Goal: Check status: Check status

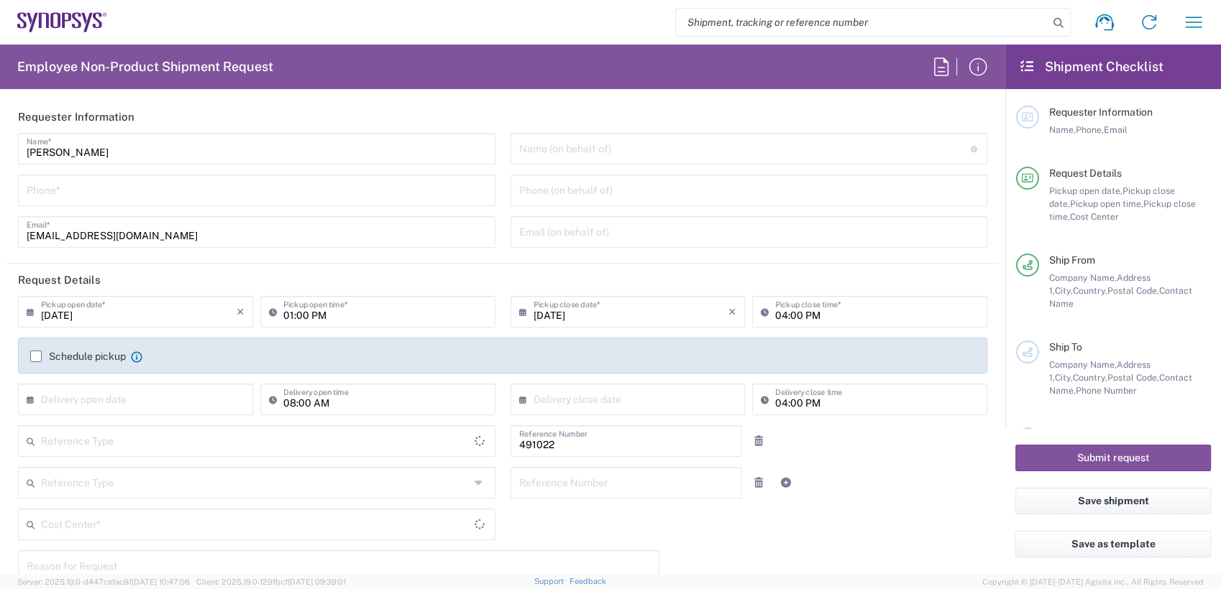
type input "IN51, SDG, M, ZebuOp 491022"
type input "Delivered at Place"
type input "Telangana"
type input "[GEOGRAPHIC_DATA]"
type input "Department"
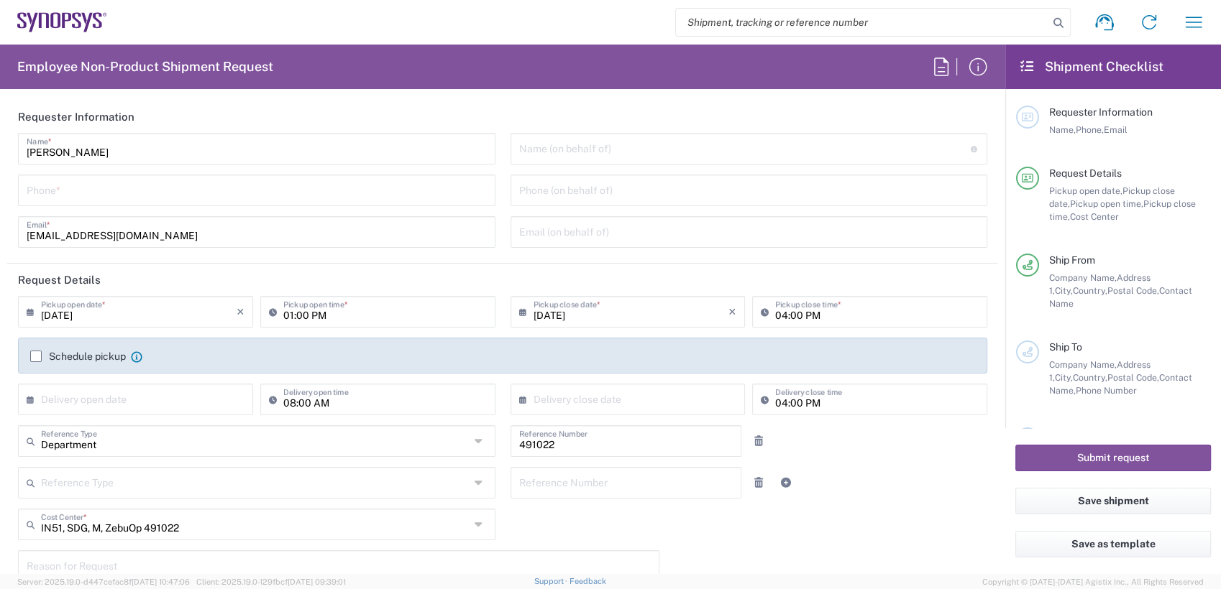
type input "[GEOGRAPHIC_DATA]"
click at [843, 22] on input "search" at bounding box center [862, 22] width 372 height 27
paste input "56831785"
type input "56831785"
click at [1057, 24] on icon at bounding box center [1058, 23] width 20 height 20
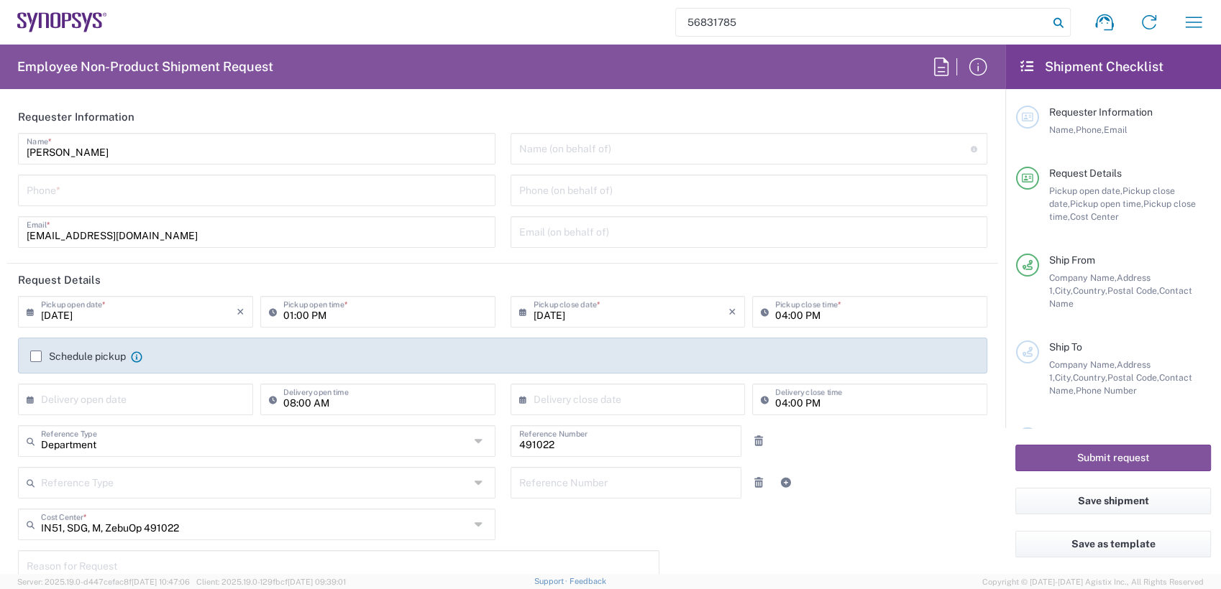
type input "Hyderabad IN09"
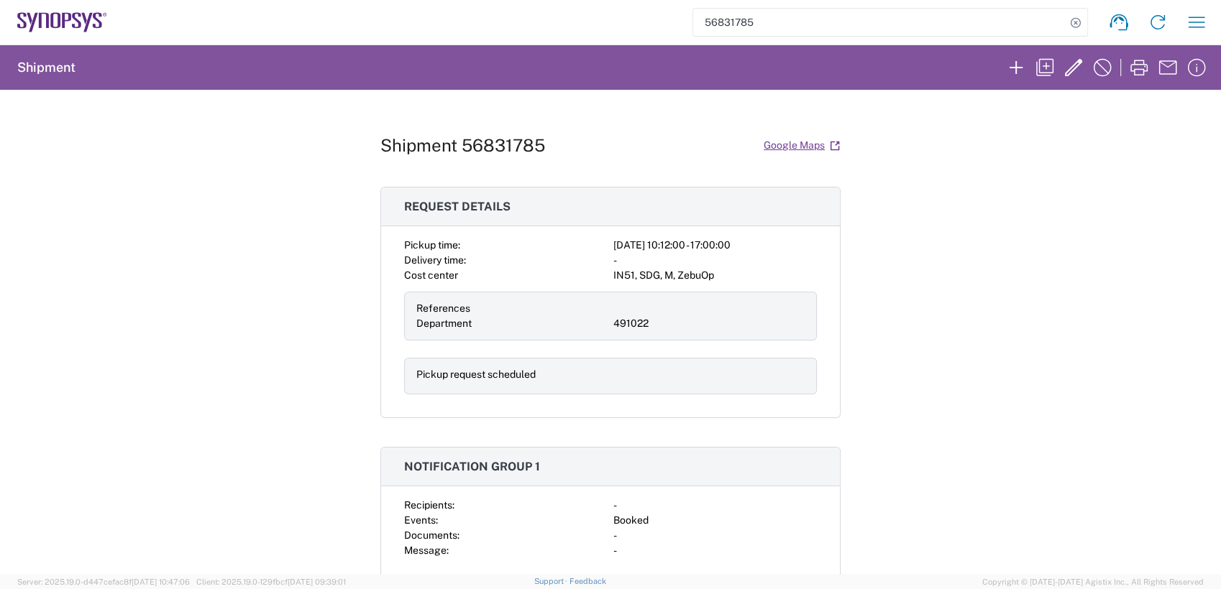
click at [443, 139] on h1 "Shipment 56831785" at bounding box center [462, 145] width 165 height 21
click at [497, 147] on h1 "Shipment 56831785" at bounding box center [462, 145] width 165 height 21
copy h1 "56831785"
click at [1057, 355] on div "Shipment 56831785 Google Maps Request details Pickup time: 2025-09-16 10:12:00 …" at bounding box center [610, 332] width 1221 height 484
